Goal: Transaction & Acquisition: Purchase product/service

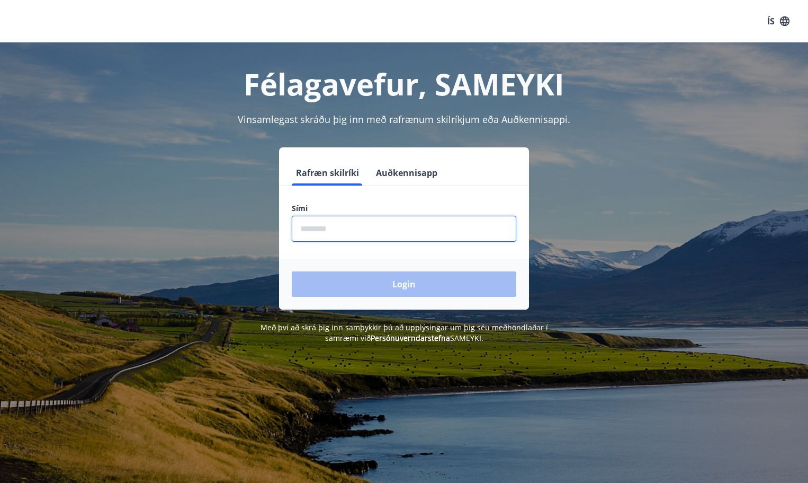
click at [312, 229] on input "phone" at bounding box center [404, 229] width 225 height 26
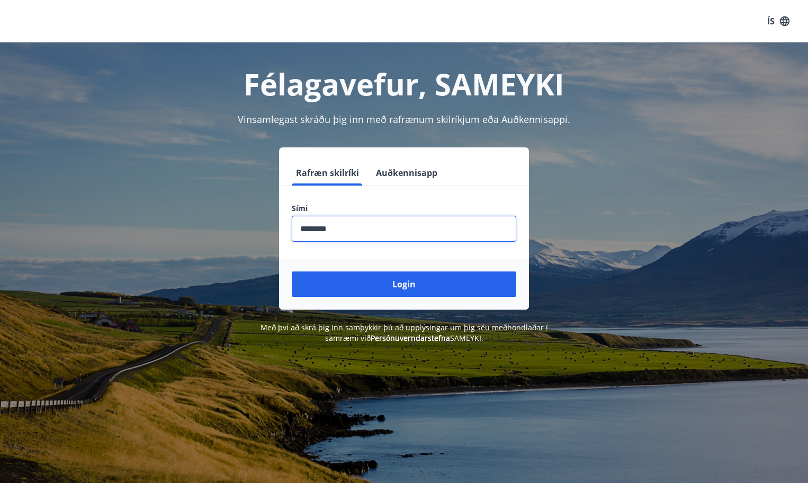
type input "********"
click at [292, 271] on button "Login" at bounding box center [404, 283] width 225 height 25
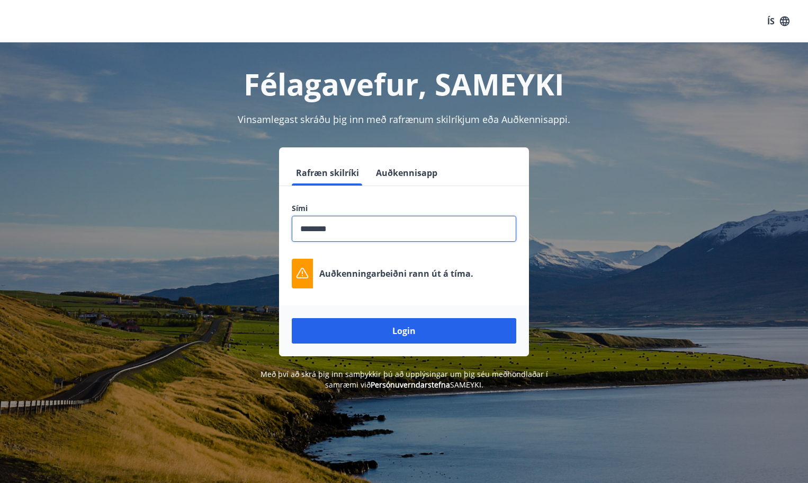
click at [109, 146] on div "Félagavefur, SAMEYKI Vinsamlegast skráðu þig inn með rafrænum skilríkjum eða Au…" at bounding box center [404, 215] width 763 height 347
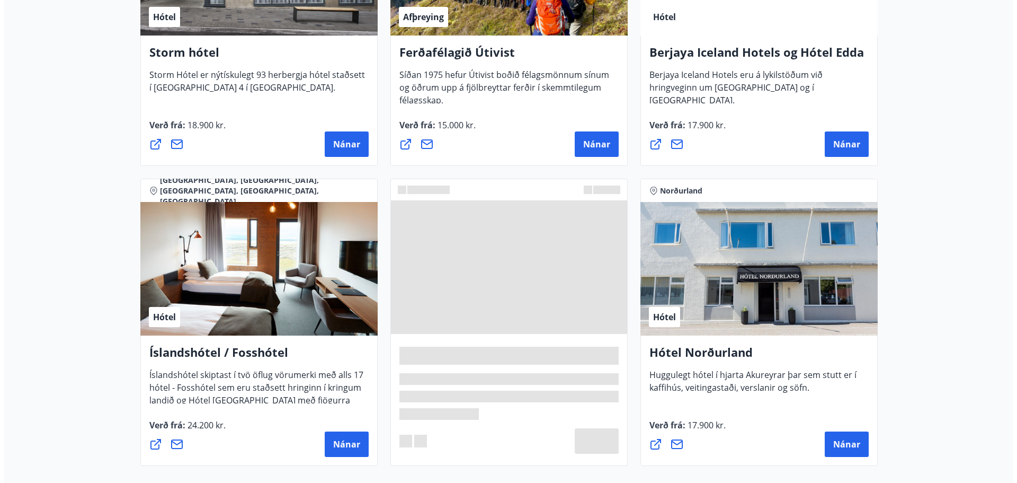
scroll to position [1470, 0]
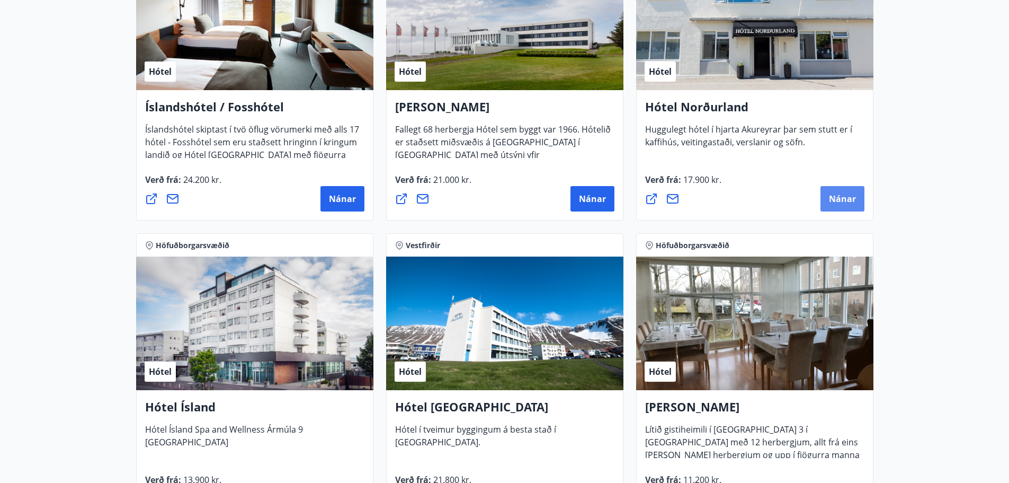
click at [838, 201] on span "Nánar" at bounding box center [842, 199] width 27 height 12
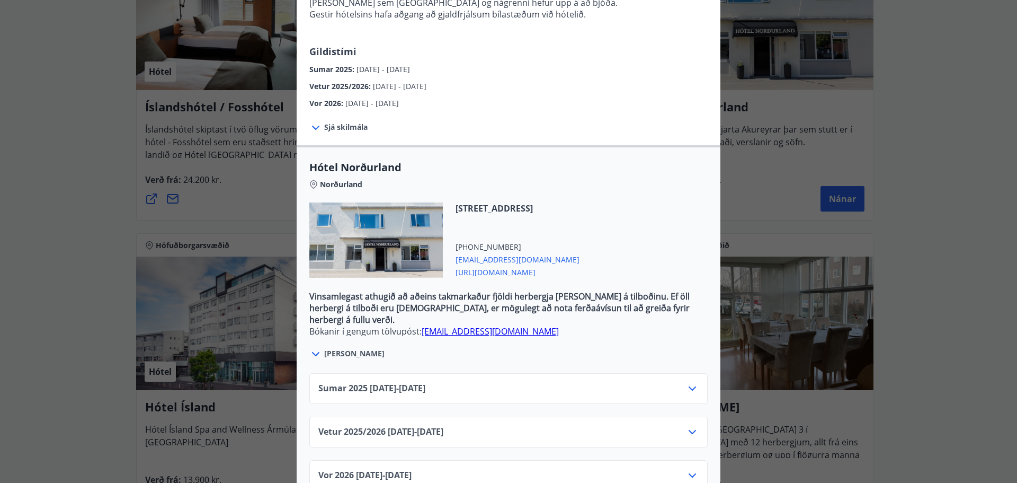
scroll to position [229, 0]
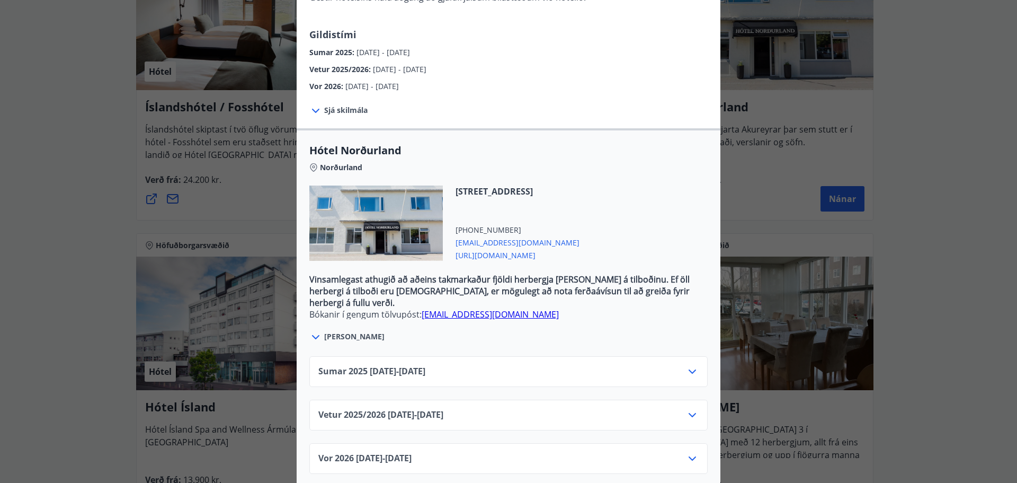
click at [688, 365] on icon at bounding box center [692, 371] width 13 height 13
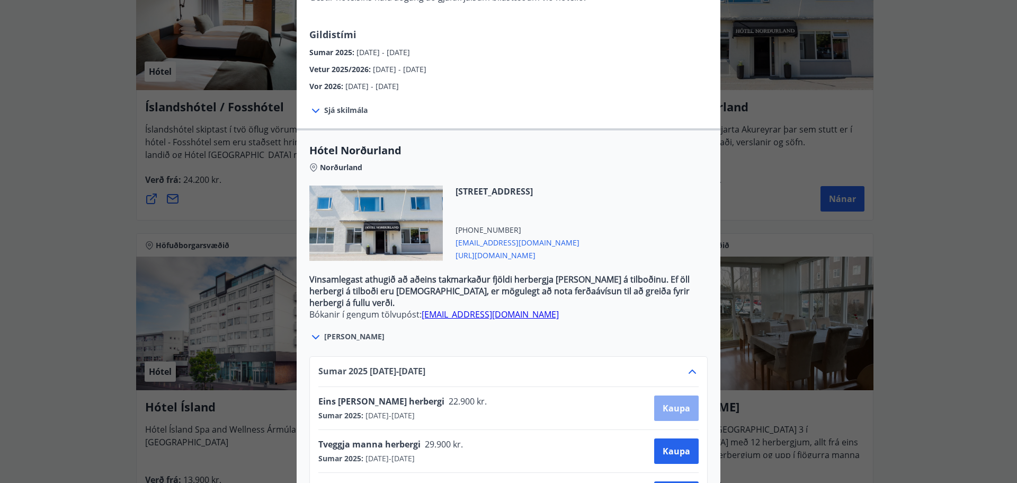
click at [672, 402] on span "Kaupa" at bounding box center [677, 408] width 28 height 12
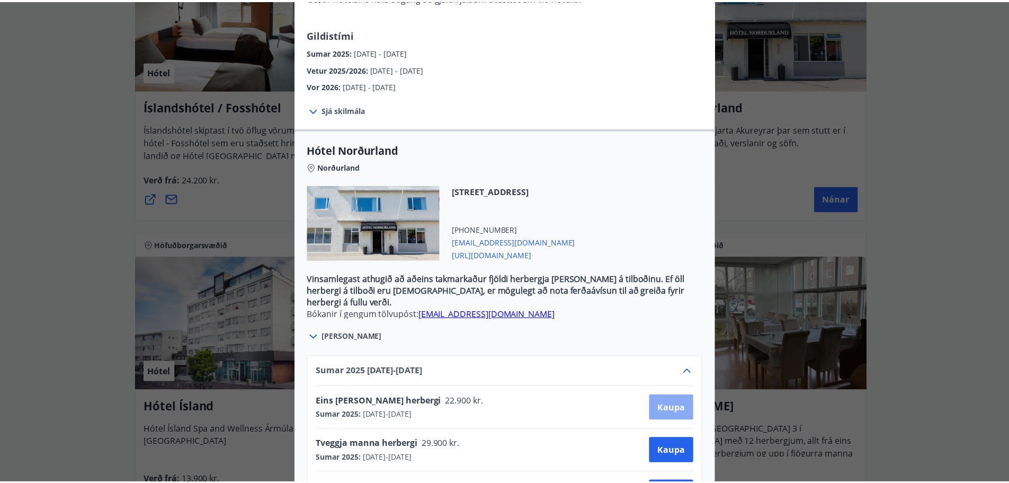
scroll to position [2, 0]
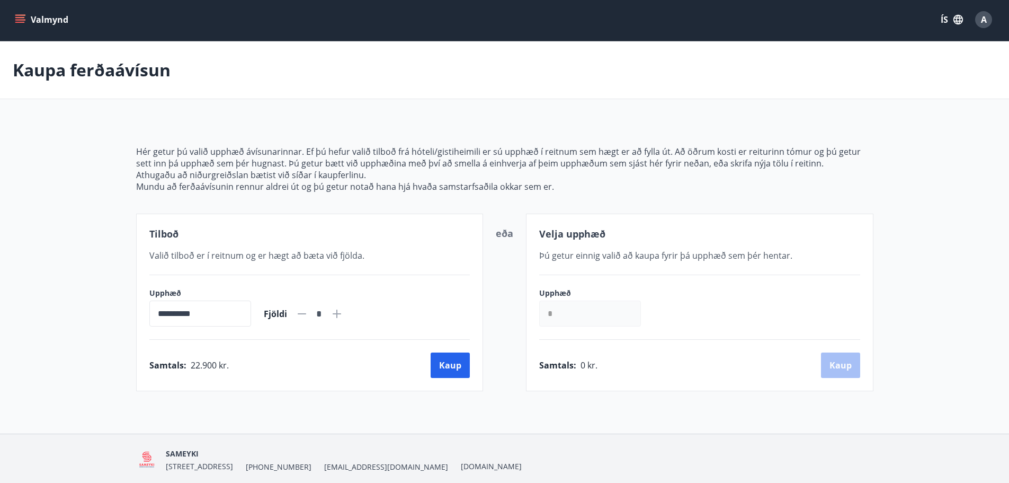
click at [343, 312] on icon at bounding box center [336, 313] width 13 height 13
type input "*"
click at [454, 368] on button "Kaup" at bounding box center [450, 364] width 39 height 25
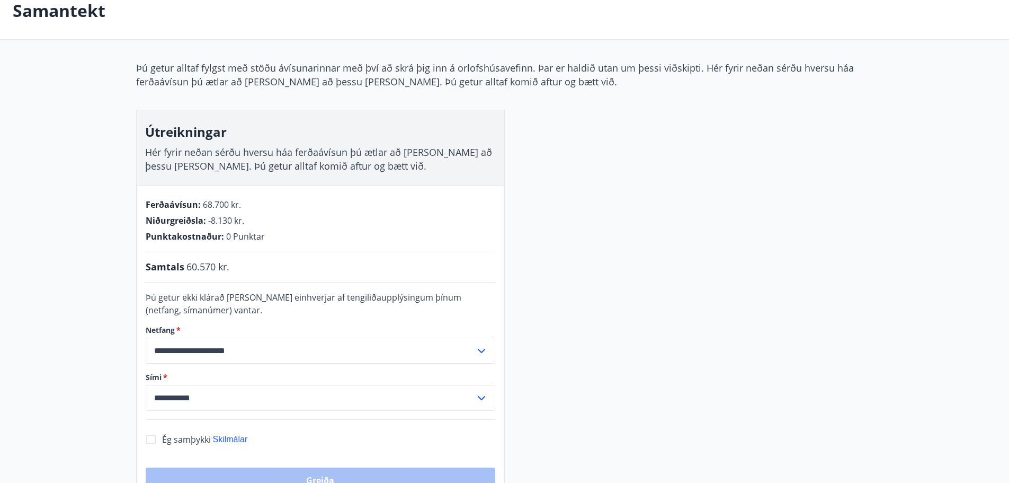
scroll to position [108, 0]
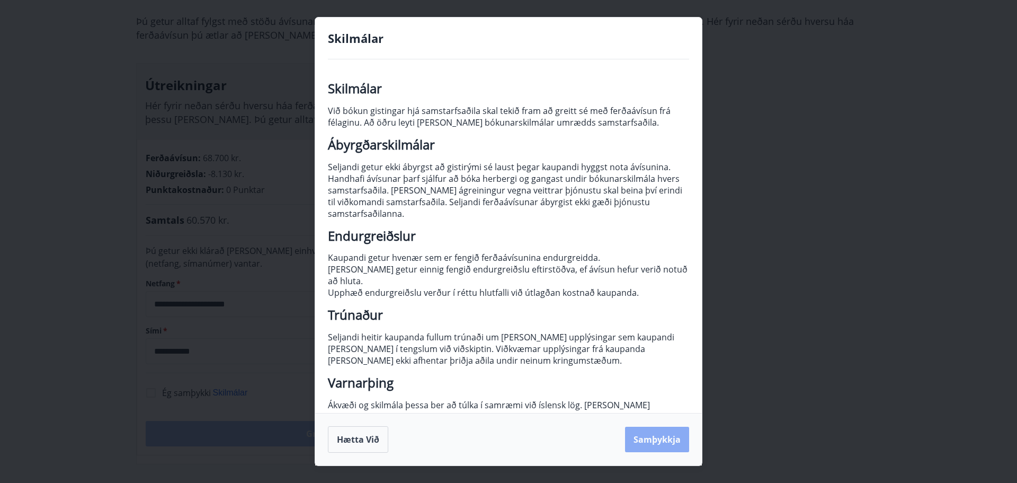
click at [652, 436] on button "Samþykkja" at bounding box center [657, 438] width 64 height 25
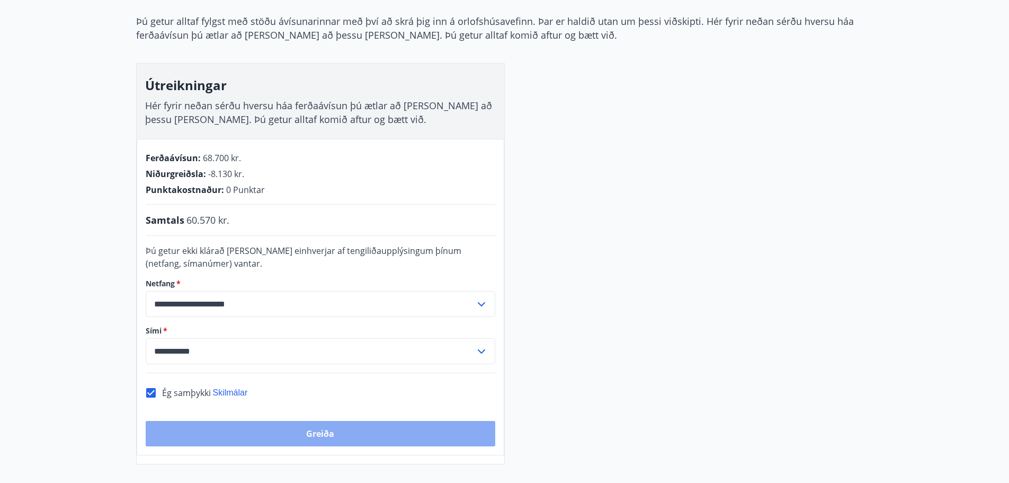
click at [315, 433] on button "Greiða" at bounding box center [321, 433] width 350 height 25
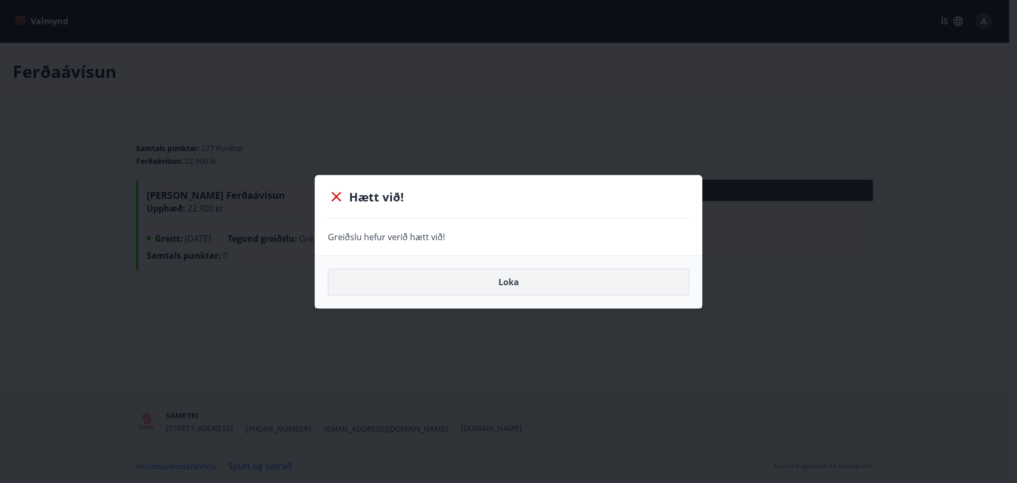
click at [508, 276] on button "Loka" at bounding box center [508, 282] width 361 height 26
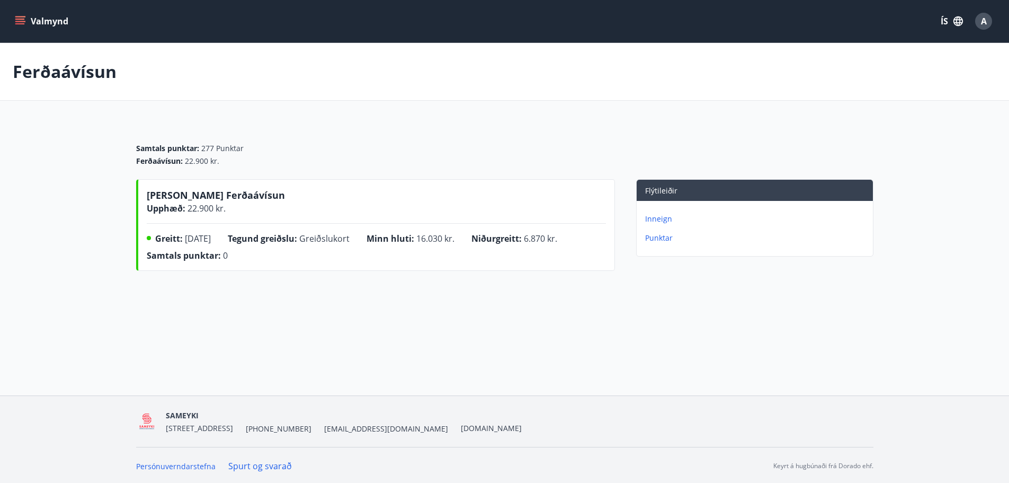
click at [665, 217] on p "Inneign" at bounding box center [757, 218] width 224 height 11
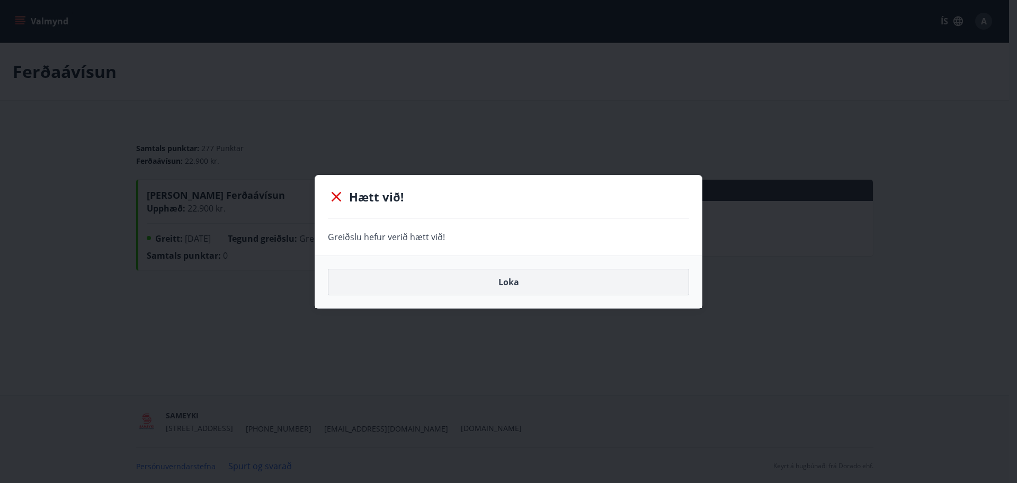
click at [507, 283] on button "Loka" at bounding box center [508, 282] width 361 height 26
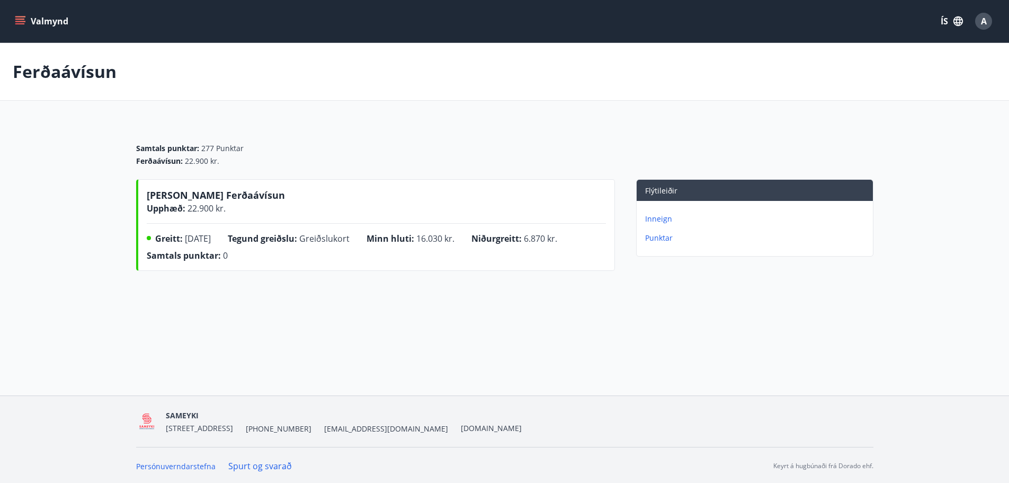
click at [18, 15] on button "Valmynd" at bounding box center [43, 21] width 60 height 19
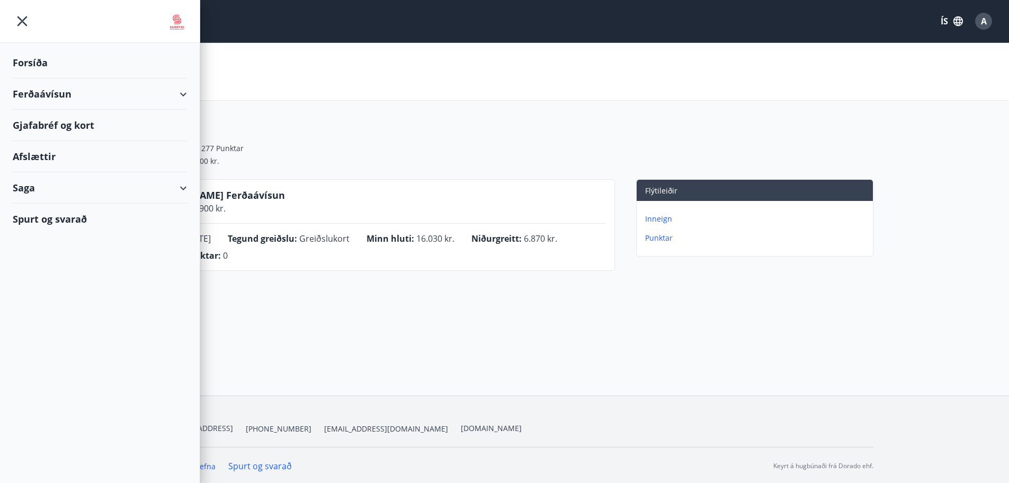
click at [56, 100] on div "Ferðaávísun" at bounding box center [100, 93] width 174 height 31
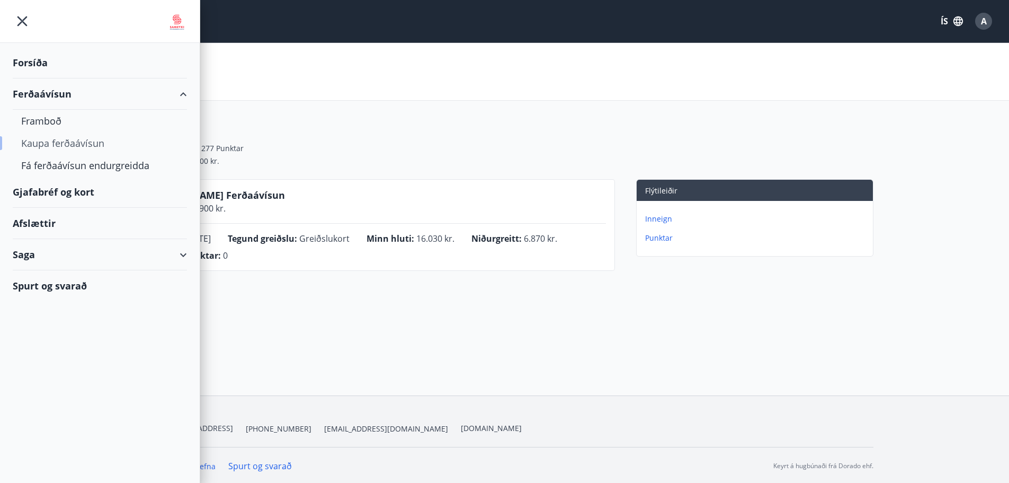
click at [72, 142] on div "Kaupa ferðaávísun" at bounding box center [99, 143] width 157 height 22
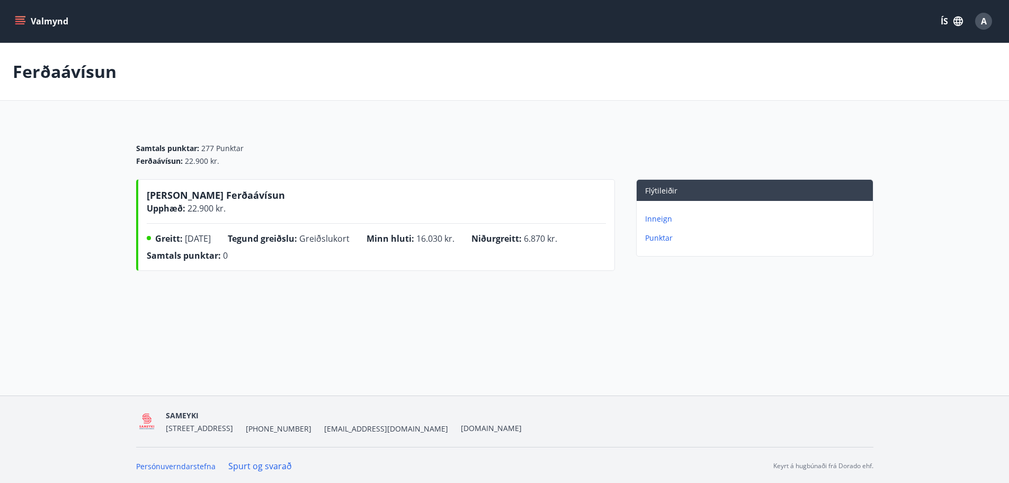
click at [21, 19] on icon "menu" at bounding box center [20, 19] width 10 height 1
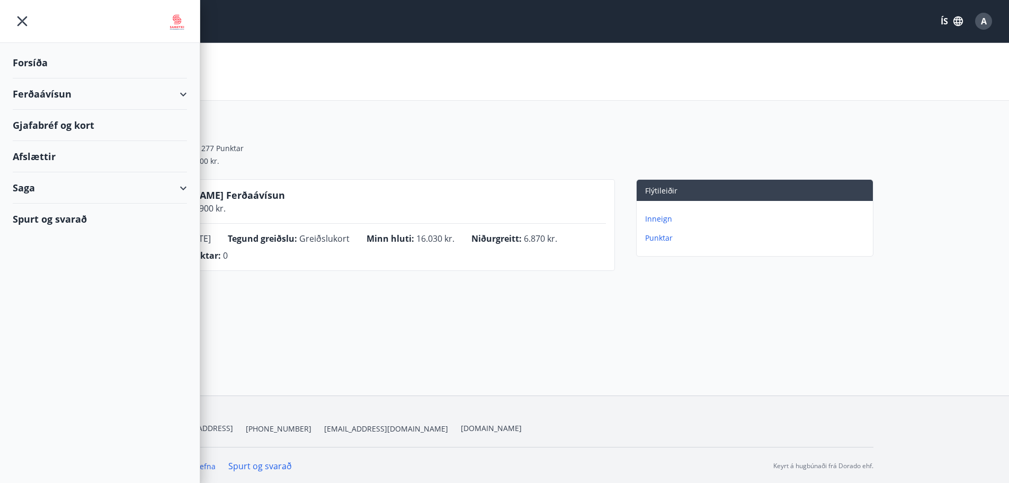
click at [36, 123] on div "Gjafabréf og kort" at bounding box center [100, 125] width 174 height 31
click at [23, 21] on icon "menu" at bounding box center [22, 21] width 10 height 10
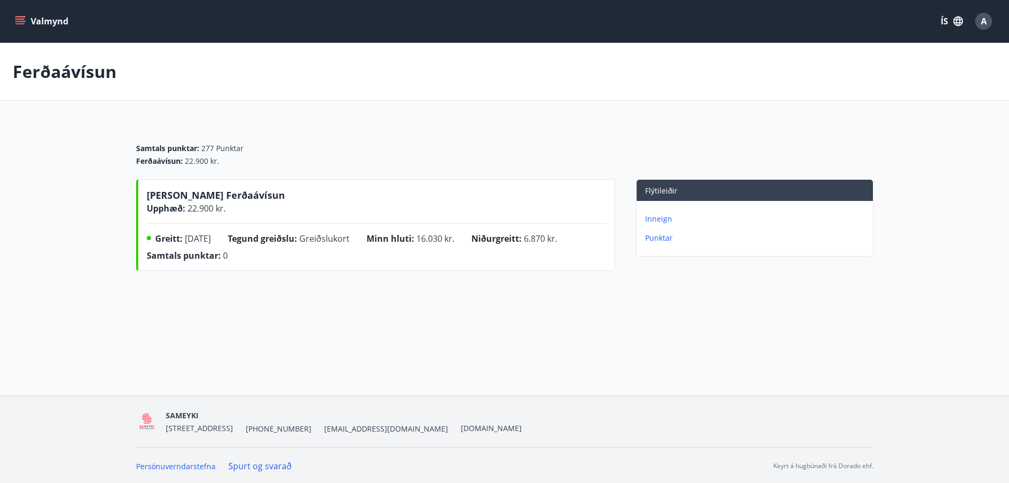
click at [658, 220] on p "Inneign" at bounding box center [757, 218] width 224 height 11
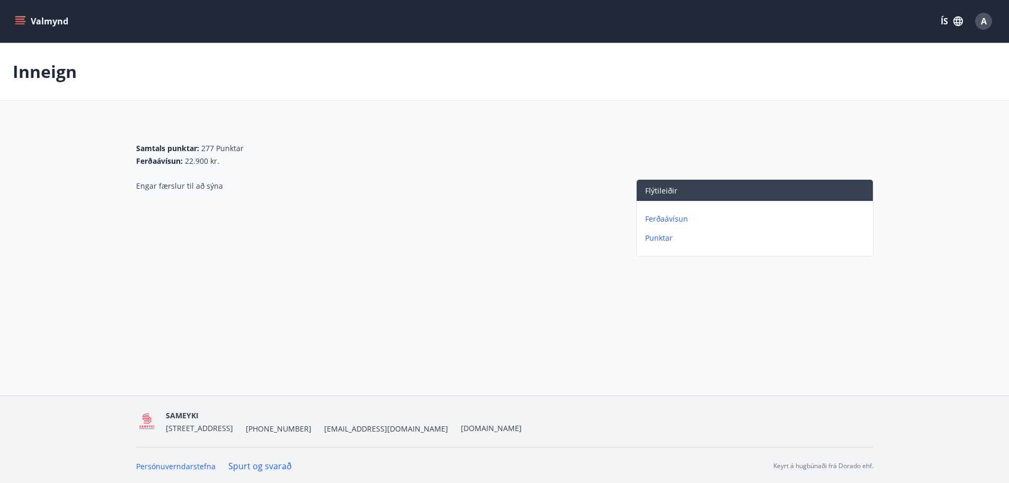
click at [670, 214] on p "Ferðaávísun" at bounding box center [757, 218] width 224 height 11
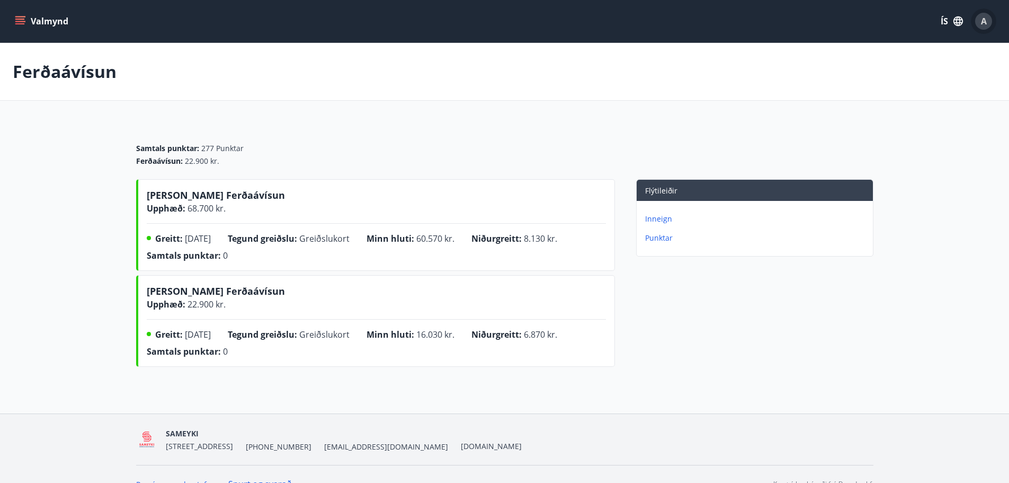
click at [985, 23] on span "A" at bounding box center [984, 21] width 6 height 12
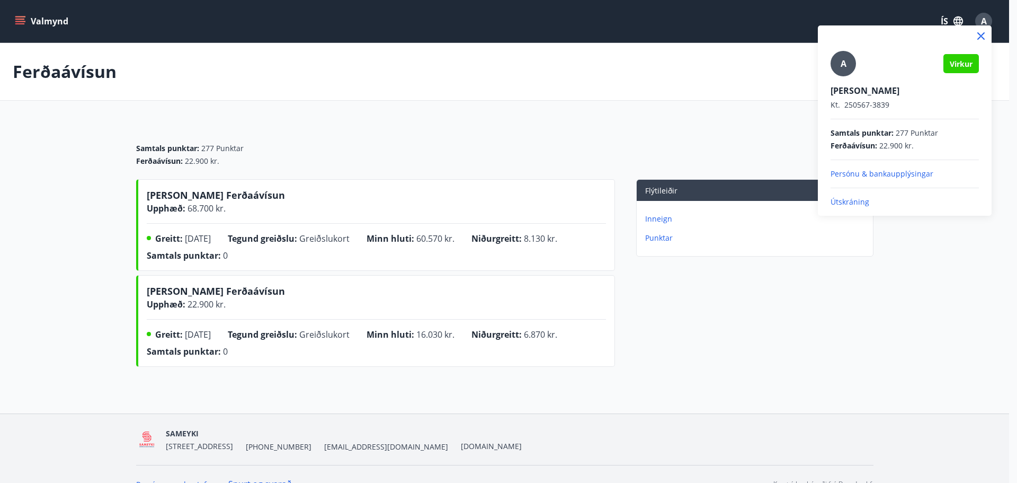
drag, startPoint x: 852, startPoint y: 200, endPoint x: 846, endPoint y: 206, distance: 7.9
click at [851, 199] on p "Útskráning" at bounding box center [904, 201] width 148 height 11
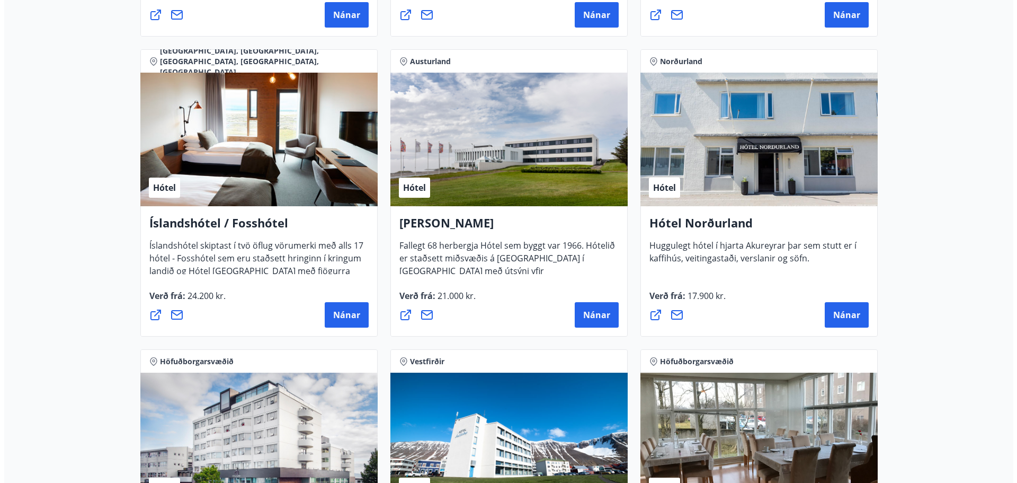
scroll to position [1271, 0]
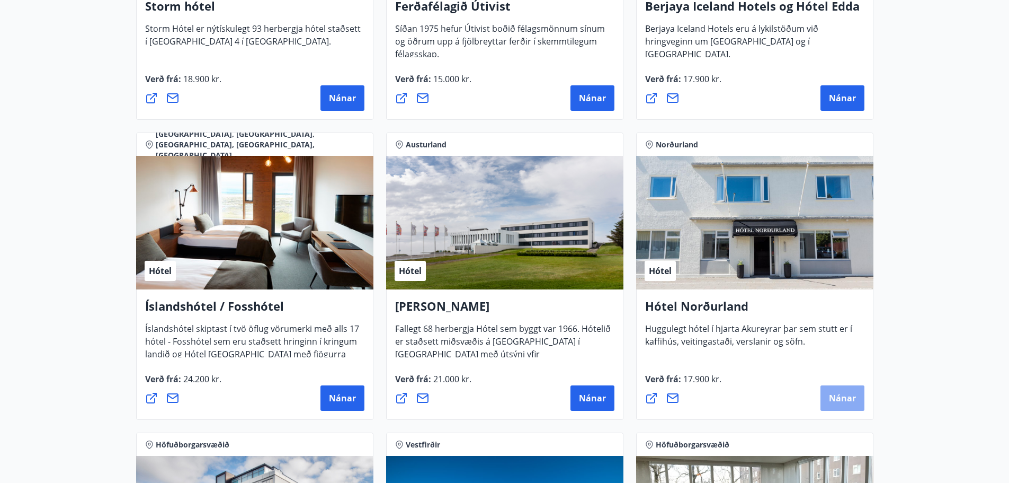
click at [847, 396] on span "Nánar" at bounding box center [842, 398] width 27 height 12
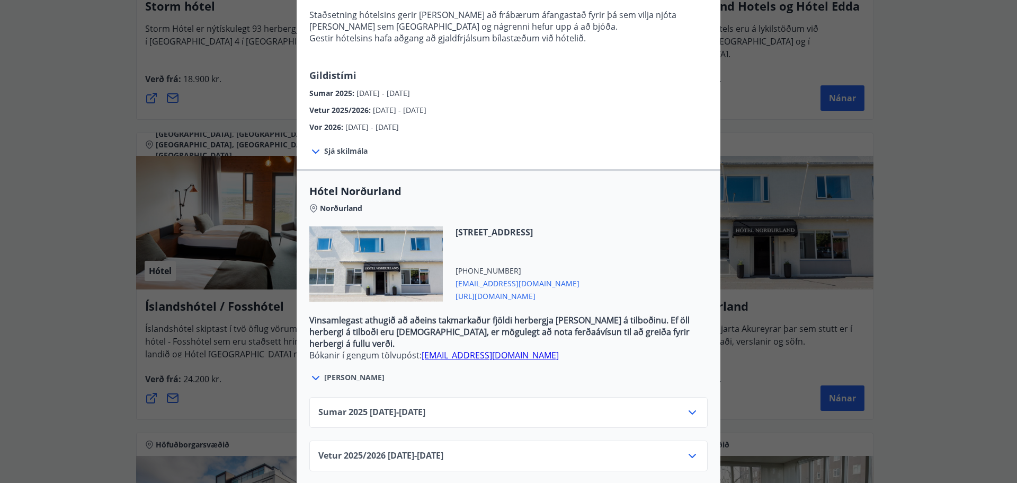
scroll to position [229, 0]
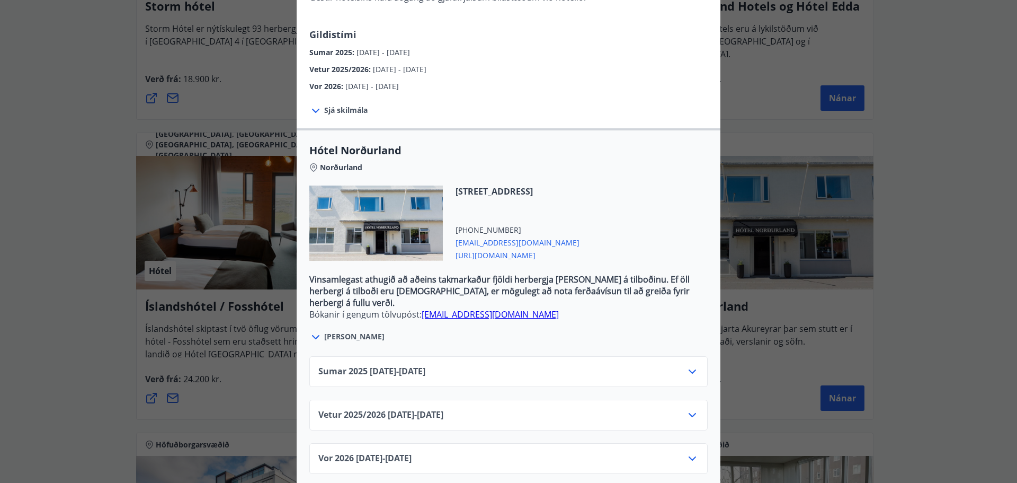
click at [688, 365] on icon at bounding box center [692, 371] width 13 height 13
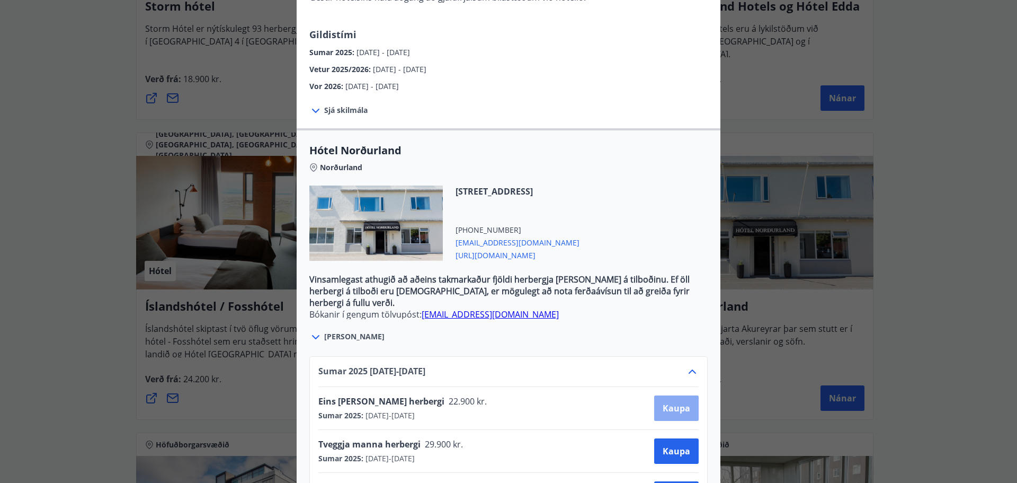
click at [675, 402] on span "Kaupa" at bounding box center [677, 408] width 28 height 12
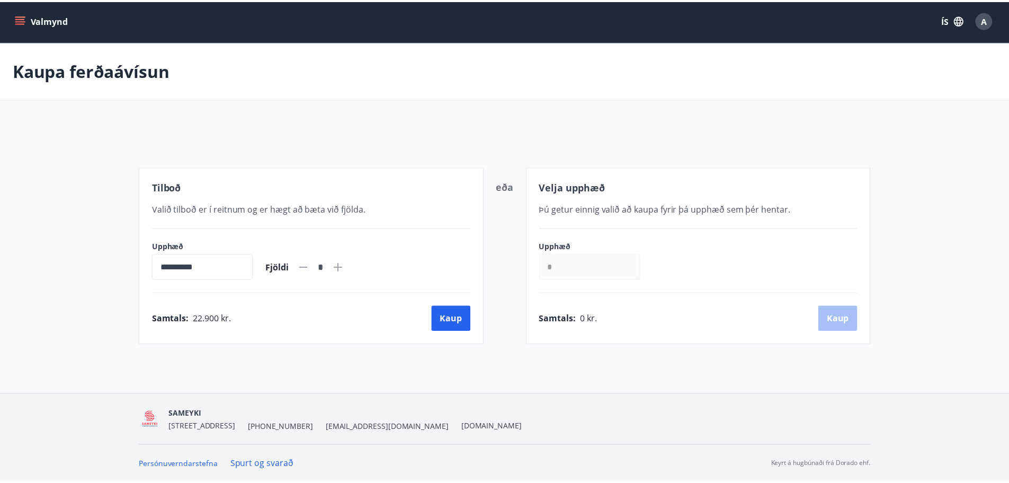
scroll to position [2, 0]
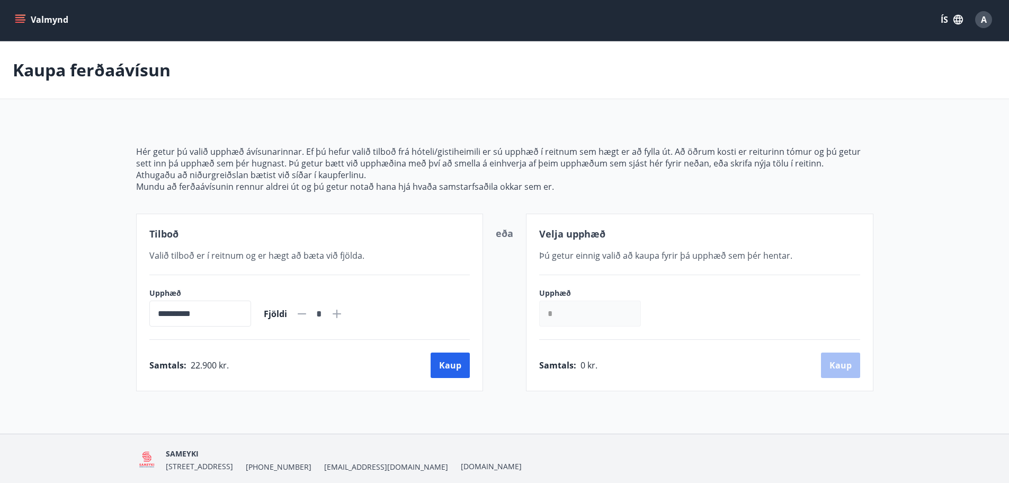
click at [341, 313] on icon at bounding box center [337, 313] width 8 height 8
type input "*"
click at [454, 364] on button "Kaup" at bounding box center [450, 364] width 39 height 25
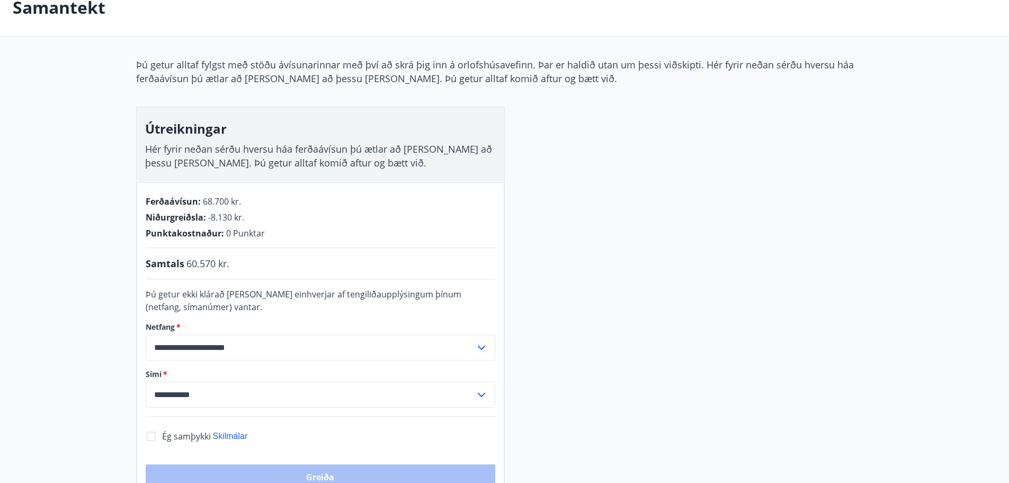
scroll to position [160, 0]
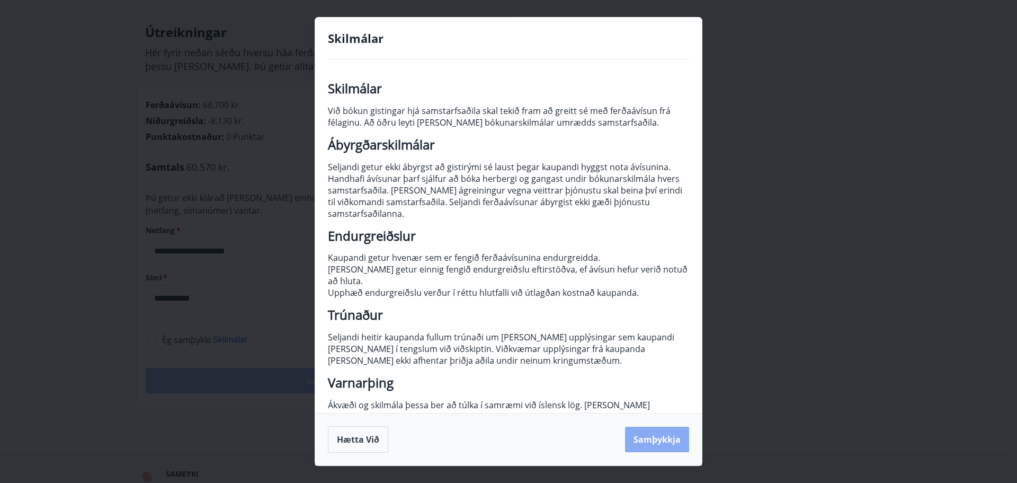
click at [654, 439] on button "Samþykkja" at bounding box center [657, 438] width 64 height 25
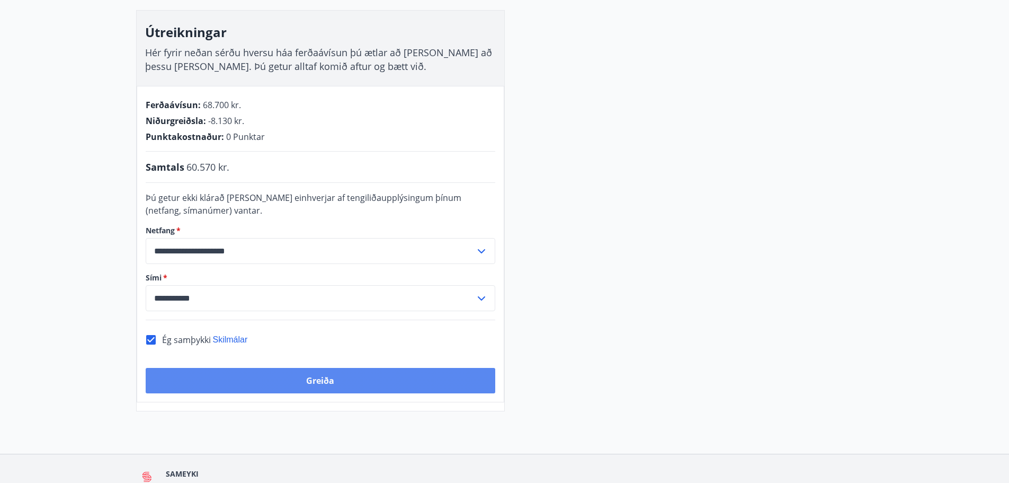
click at [320, 378] on button "Greiða" at bounding box center [321, 380] width 350 height 25
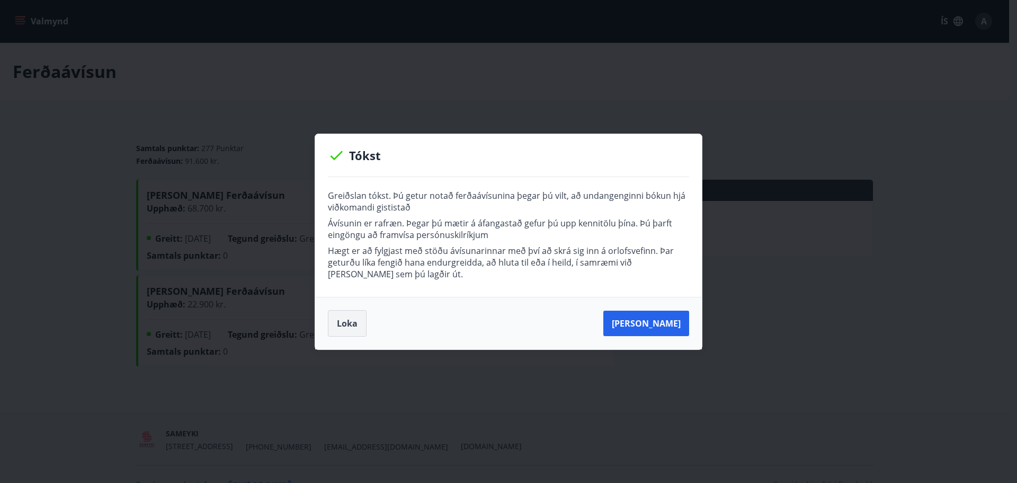
click at [344, 320] on button "Loka" at bounding box center [347, 323] width 39 height 26
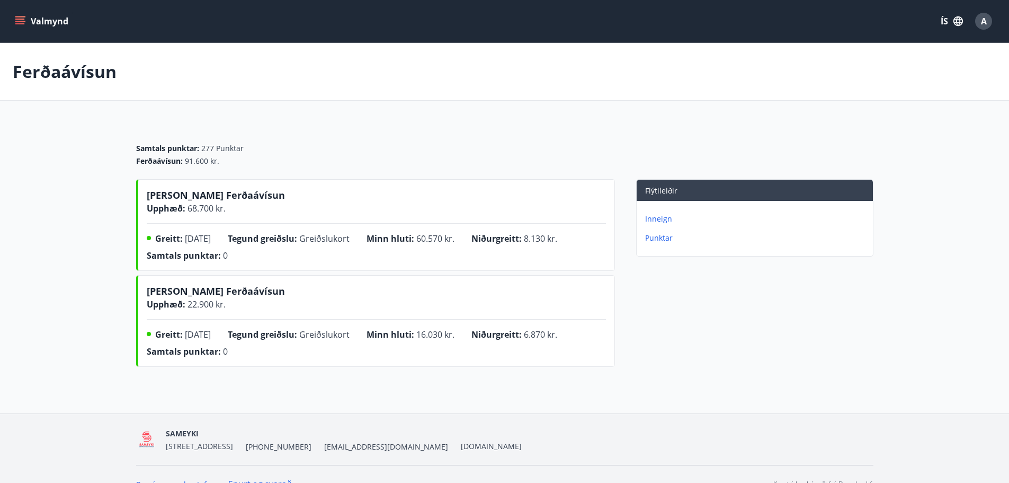
click at [19, 20] on icon "menu" at bounding box center [20, 21] width 11 height 11
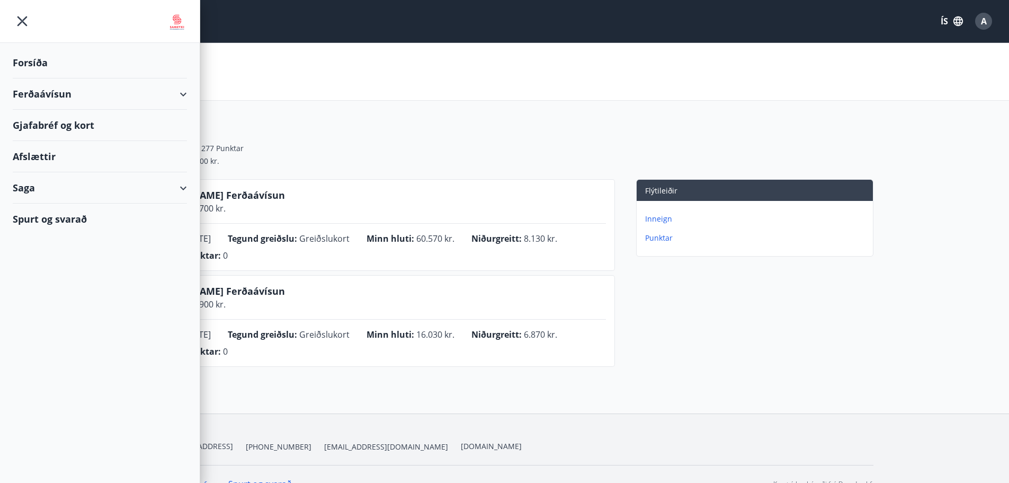
click at [686, 338] on div "Flýtileiðir Inneign Punktar" at bounding box center [744, 275] width 258 height 192
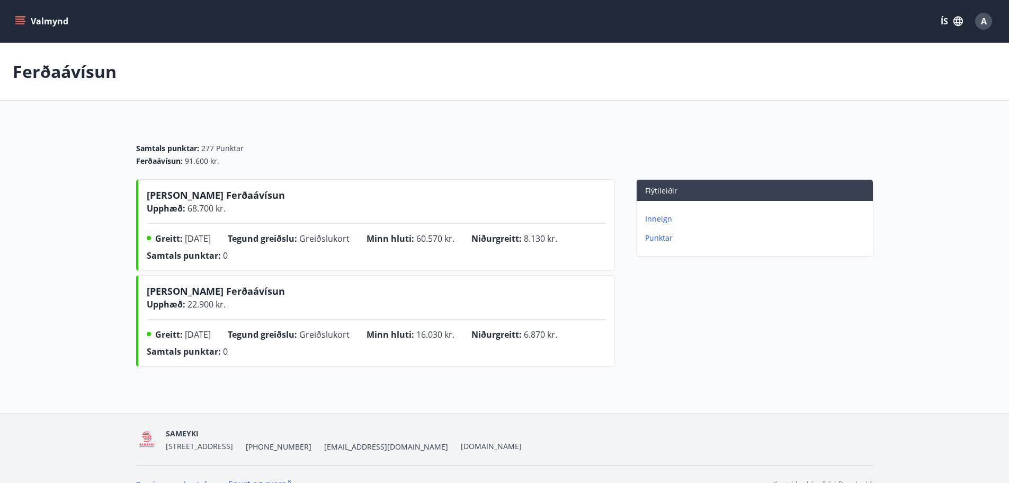
click at [16, 19] on icon "menu" at bounding box center [20, 19] width 10 height 1
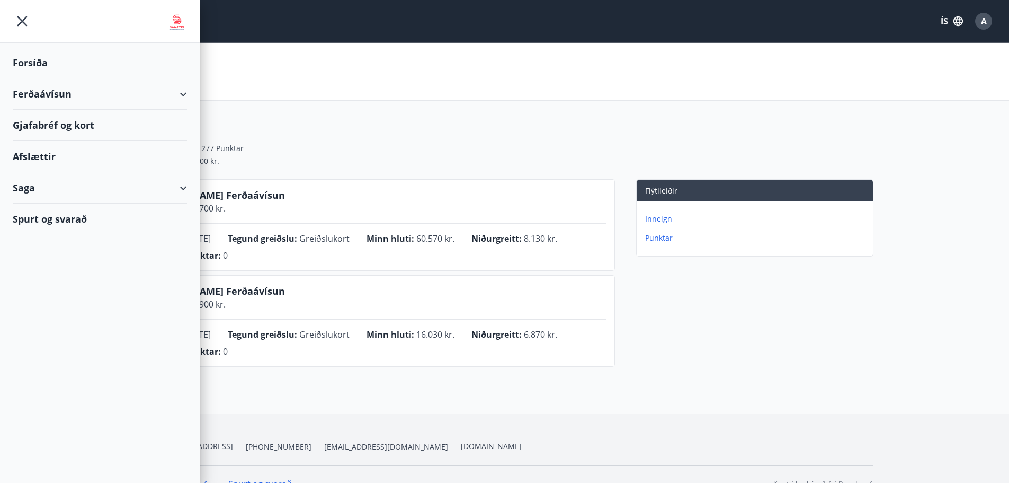
click at [739, 425] on div "SAMEYKI [STREET_ADDRESS] [PHONE_NUMBER] [EMAIL_ADDRESS][DOMAIN_NAME] [DOMAIN_NA…" at bounding box center [504, 439] width 737 height 51
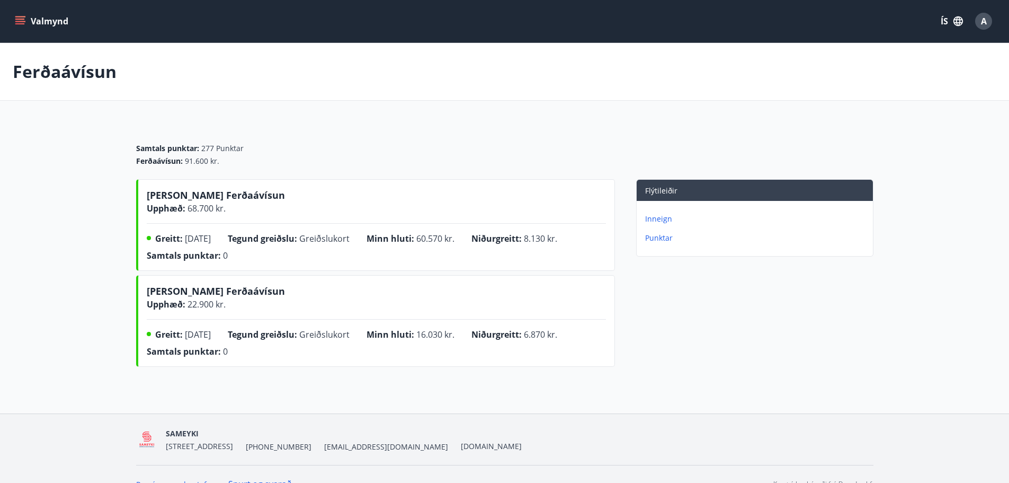
click at [984, 23] on span "A" at bounding box center [984, 21] width 6 height 12
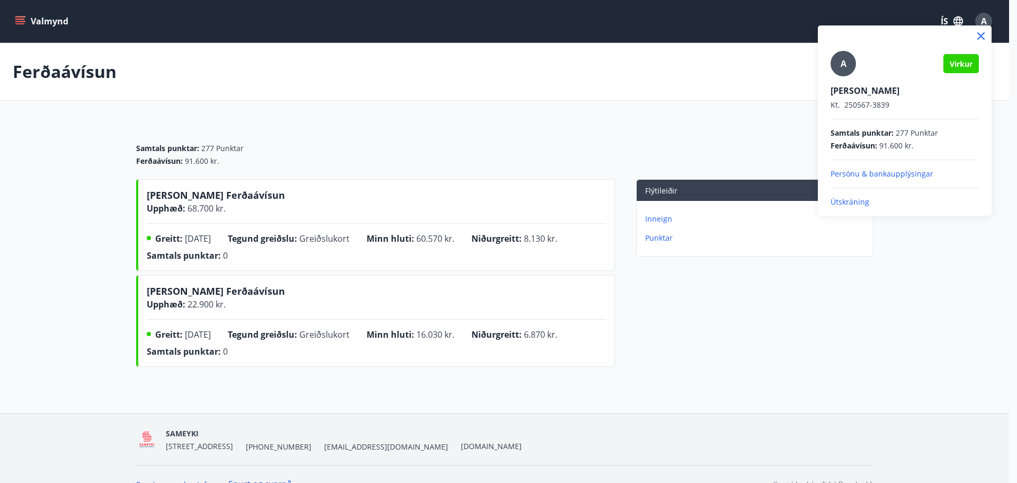
drag, startPoint x: 848, startPoint y: 202, endPoint x: 853, endPoint y: 199, distance: 5.7
click at [848, 202] on p "Útskráning" at bounding box center [904, 201] width 148 height 11
